Goal: Task Accomplishment & Management: Use online tool/utility

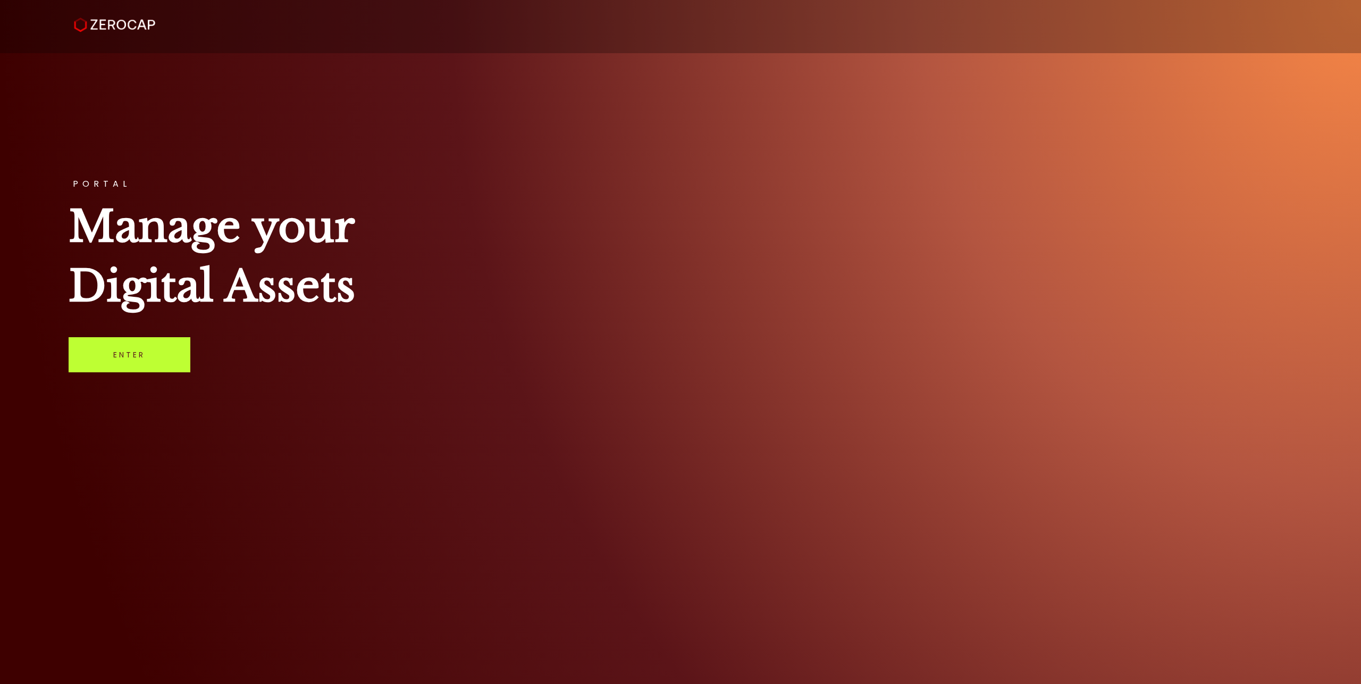
click at [141, 347] on link "Enter" at bounding box center [130, 354] width 122 height 35
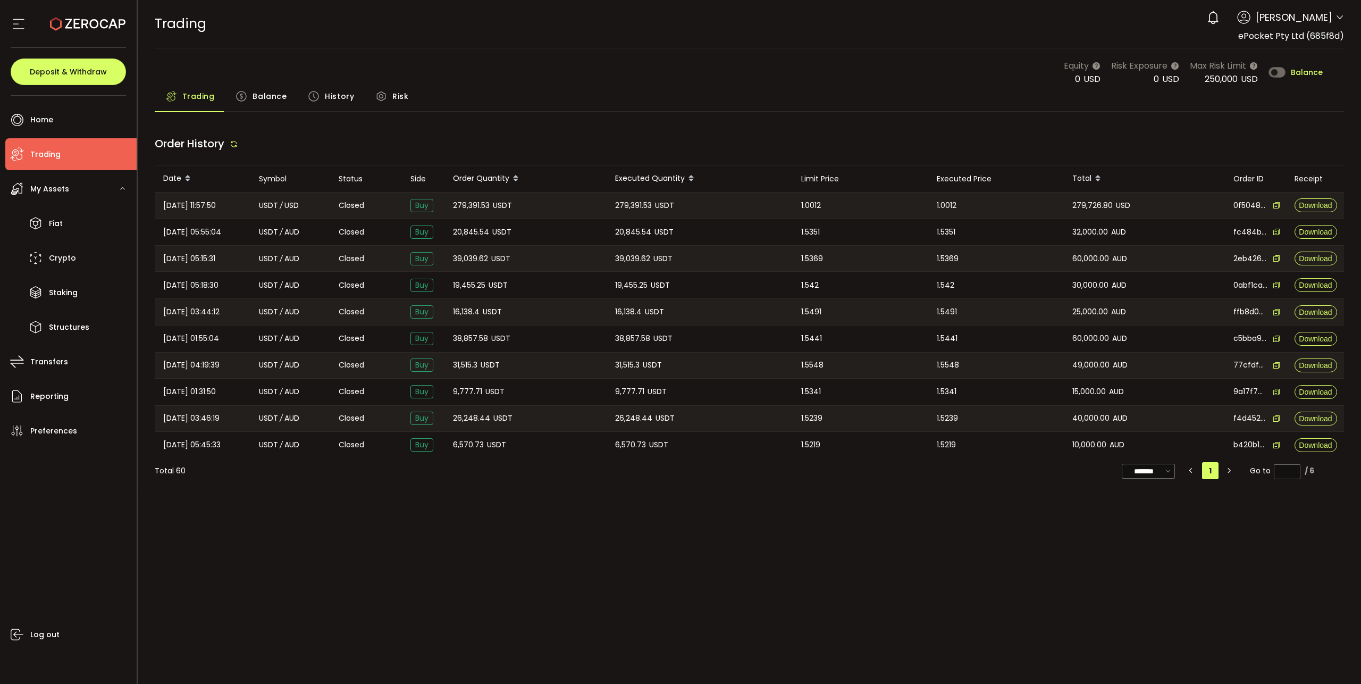
type input "***"
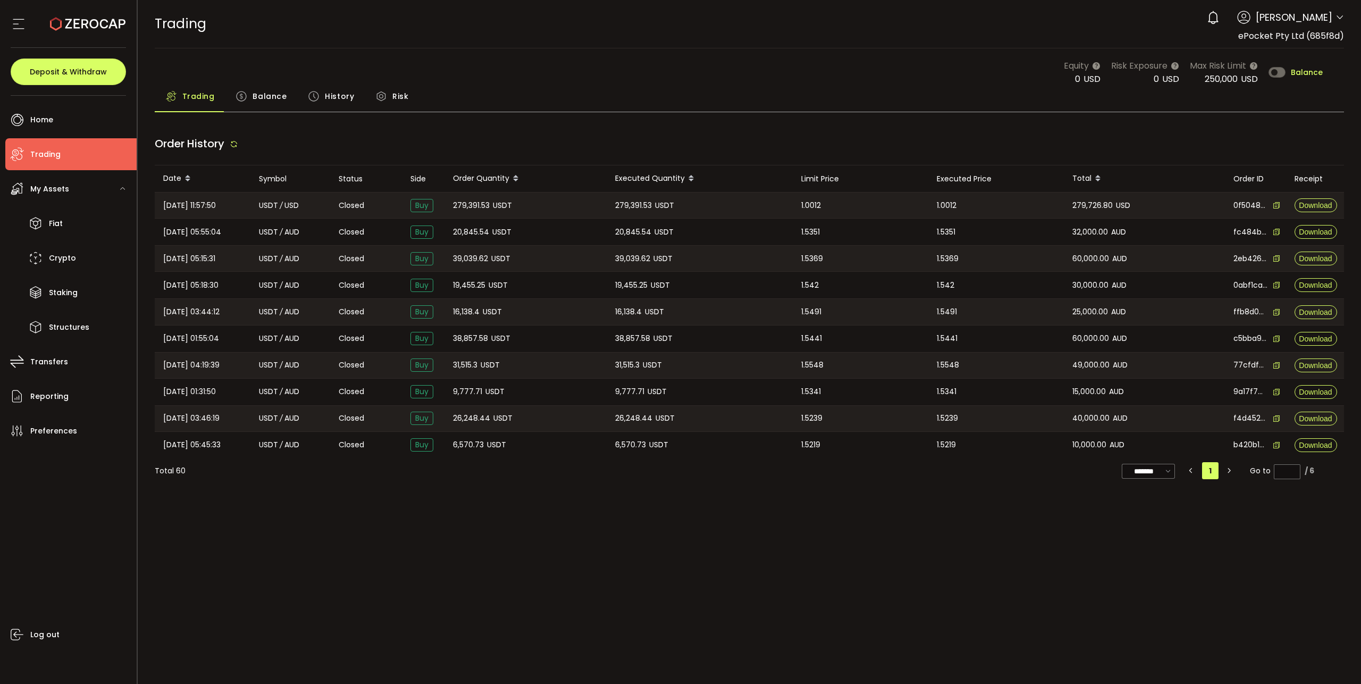
type input "***"
